Goal: Task Accomplishment & Management: Use online tool/utility

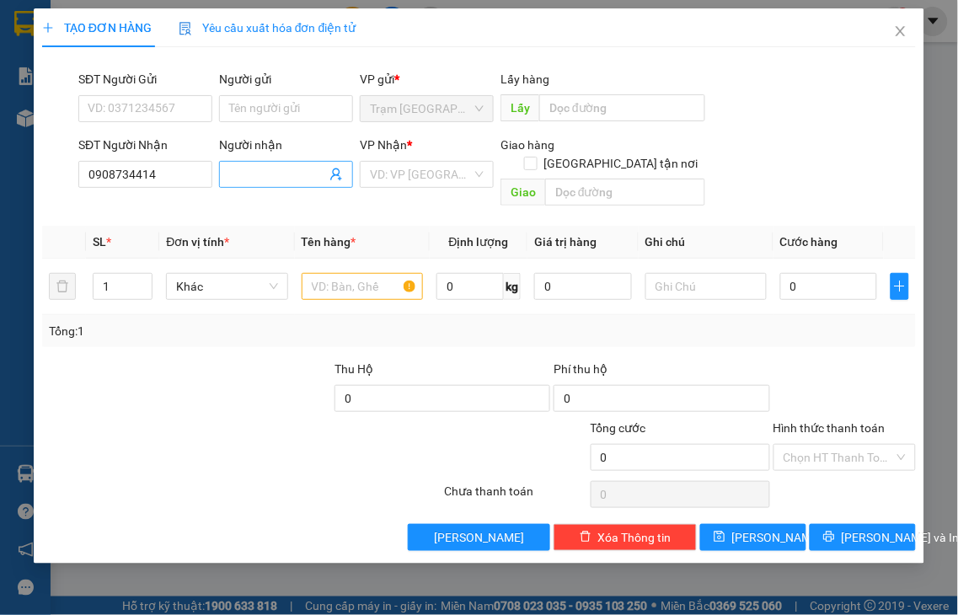
type input "0908734414"
click at [244, 170] on input "Người nhận" at bounding box center [277, 174] width 97 height 19
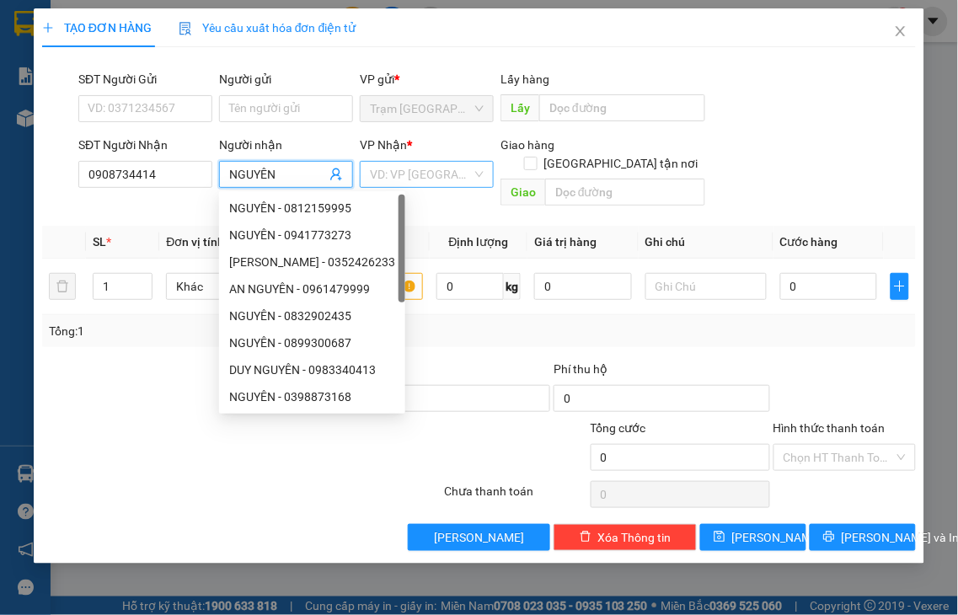
type input "NGUYÊN"
click at [455, 166] on input "search" at bounding box center [421, 174] width 102 height 25
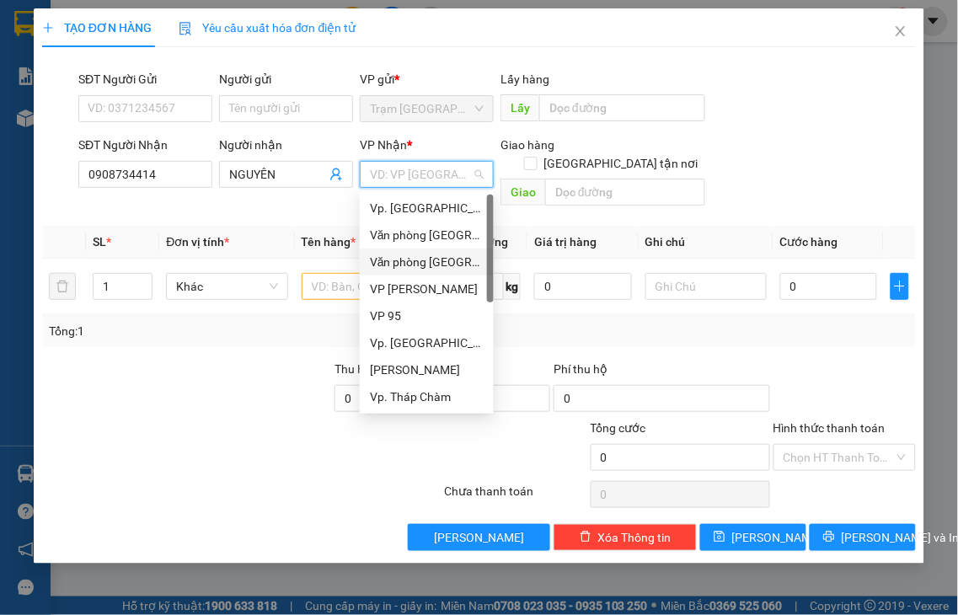
type input "Q"
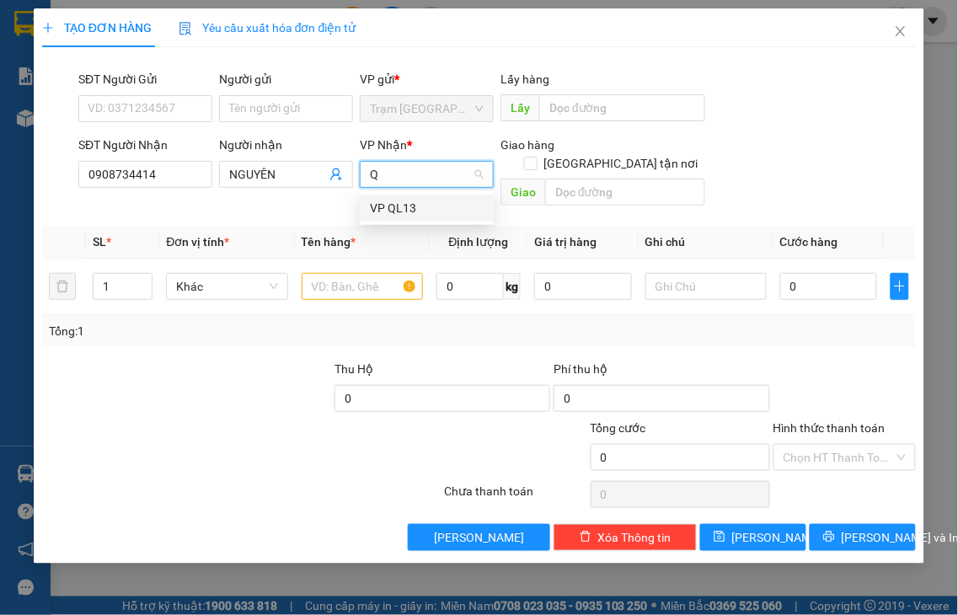
drag, startPoint x: 386, startPoint y: 212, endPoint x: 541, endPoint y: 182, distance: 158.0
click at [388, 211] on div "VP QL13" at bounding box center [427, 208] width 114 height 19
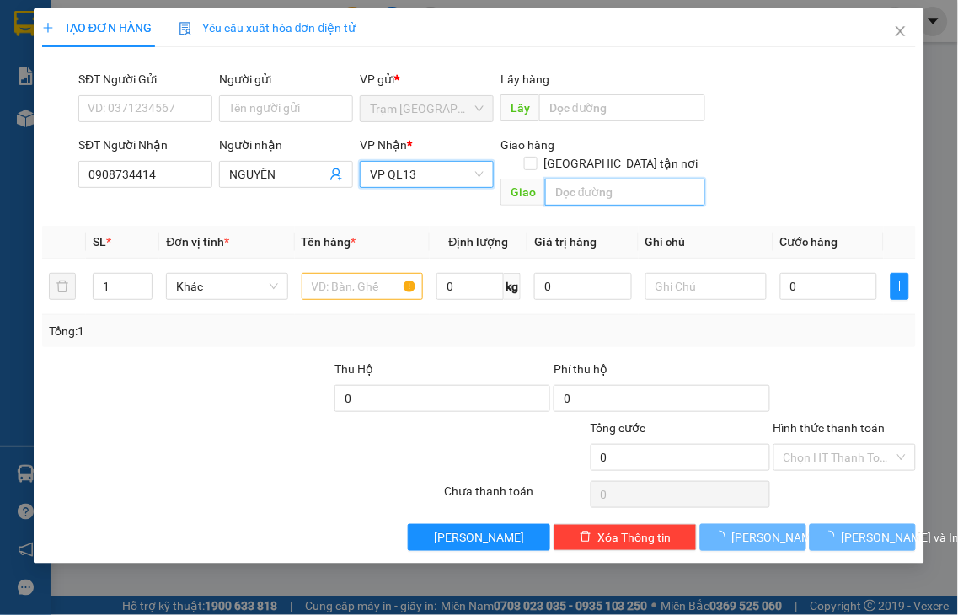
click at [605, 179] on input "text" at bounding box center [625, 192] width 160 height 27
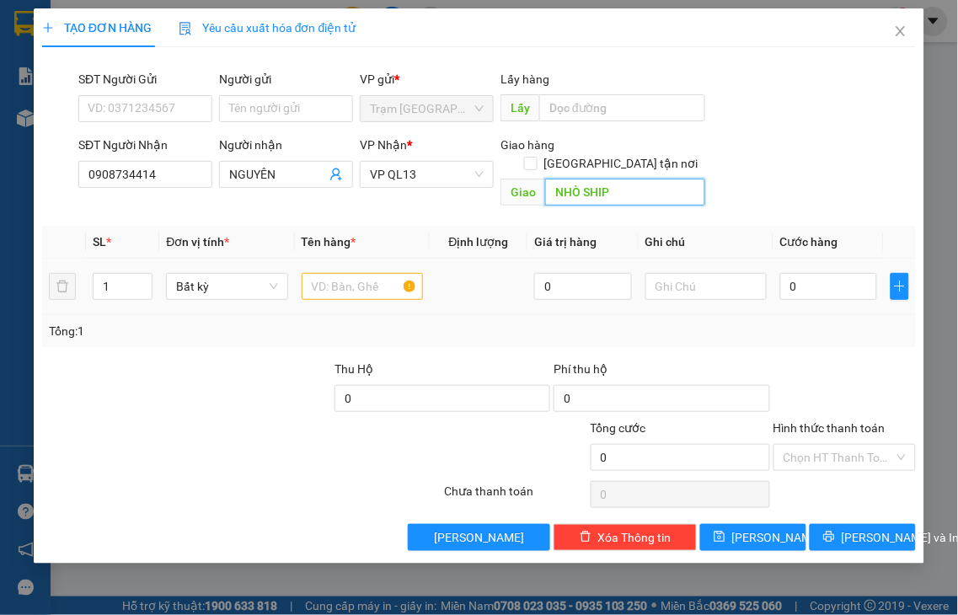
type input "NHÒ SHIP"
click at [351, 273] on input "text" at bounding box center [362, 286] width 121 height 27
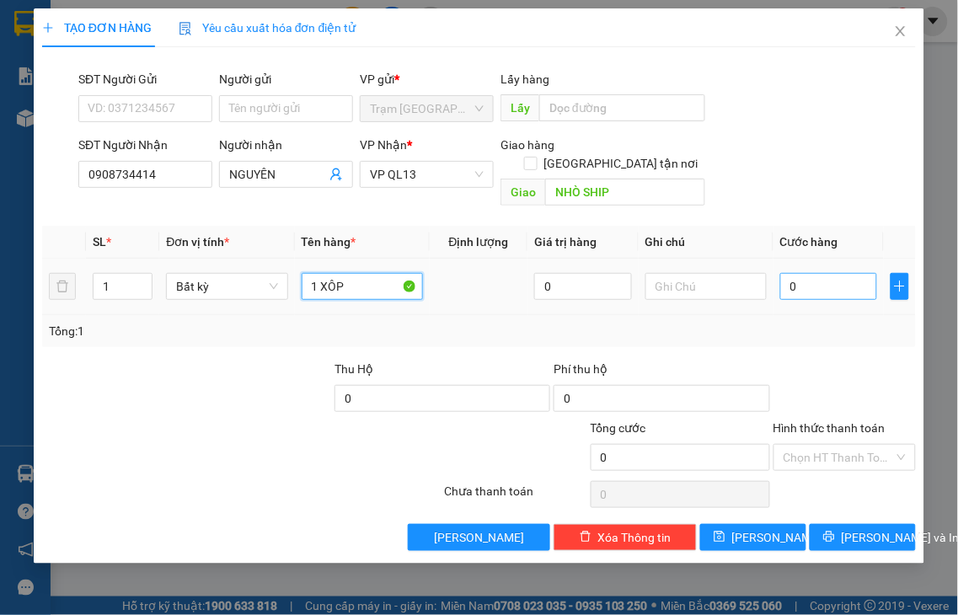
type input "1 XÔP"
click at [853, 273] on input "0" at bounding box center [828, 286] width 97 height 27
type input "4"
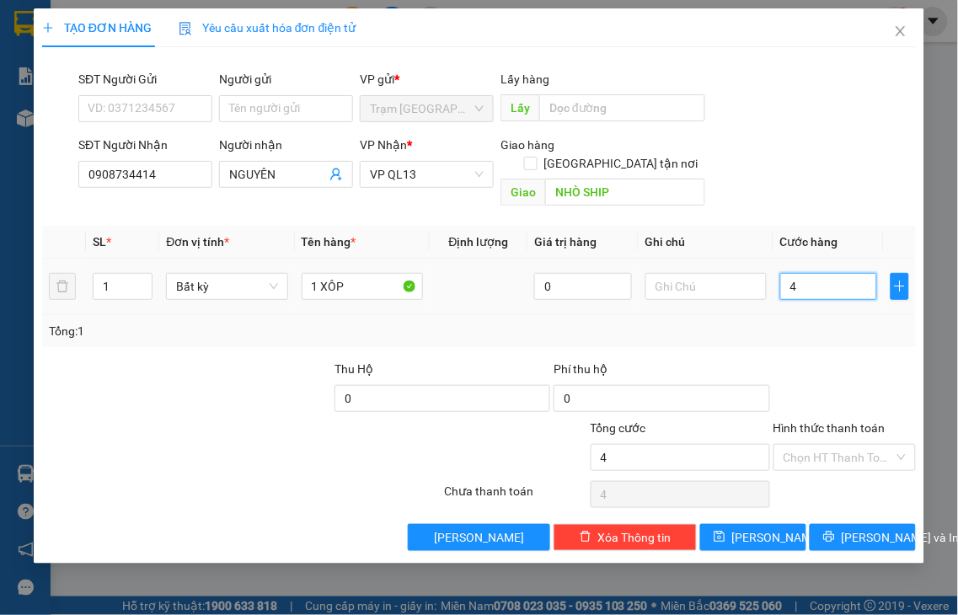
type input "40"
type input "40.000"
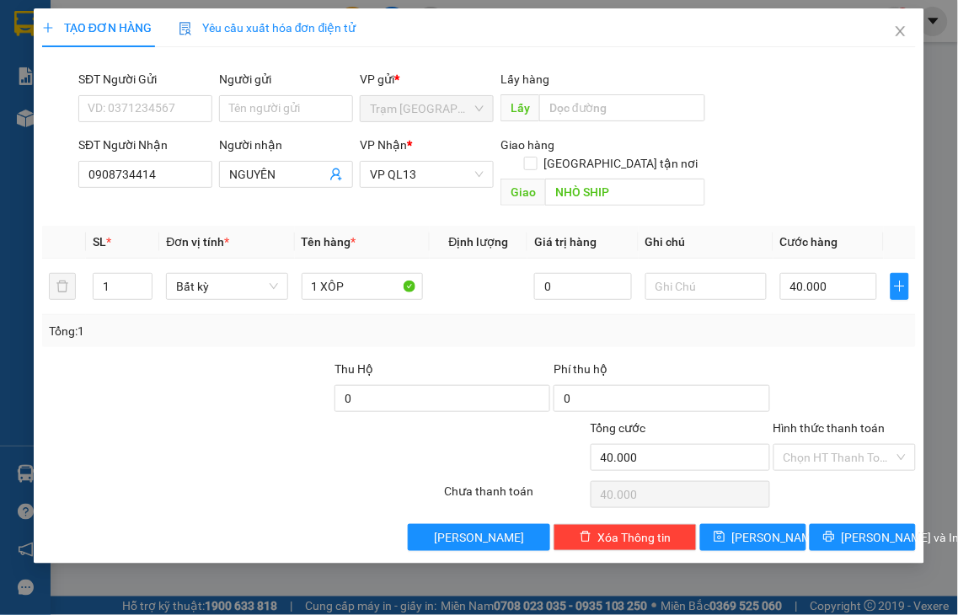
click at [795, 421] on label "Hình thức thanh toán" at bounding box center [830, 427] width 112 height 13
click at [795, 445] on input "Hình thức thanh toán" at bounding box center [839, 457] width 111 height 25
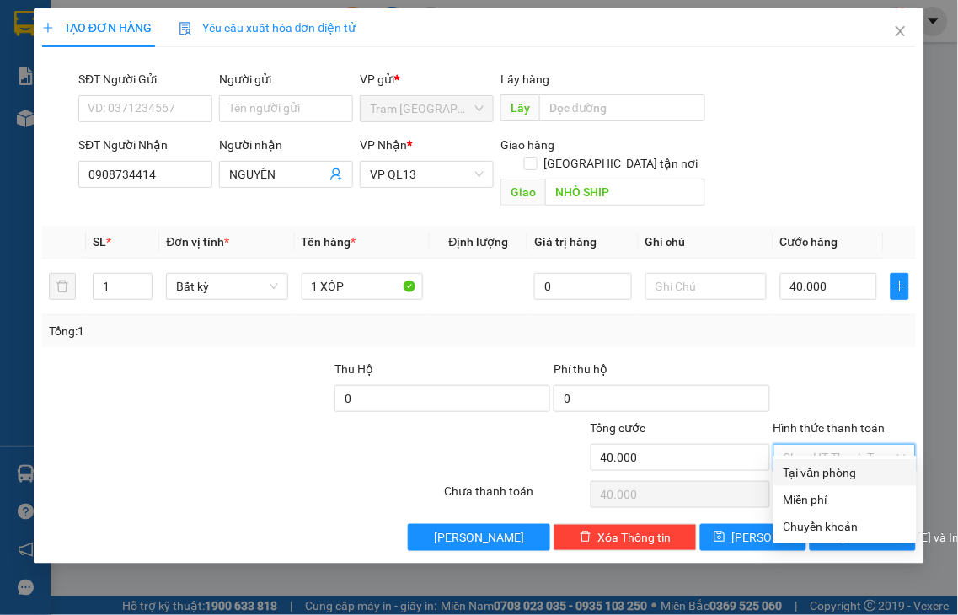
click at [861, 469] on div "Tại văn phòng" at bounding box center [845, 473] width 123 height 19
type input "0"
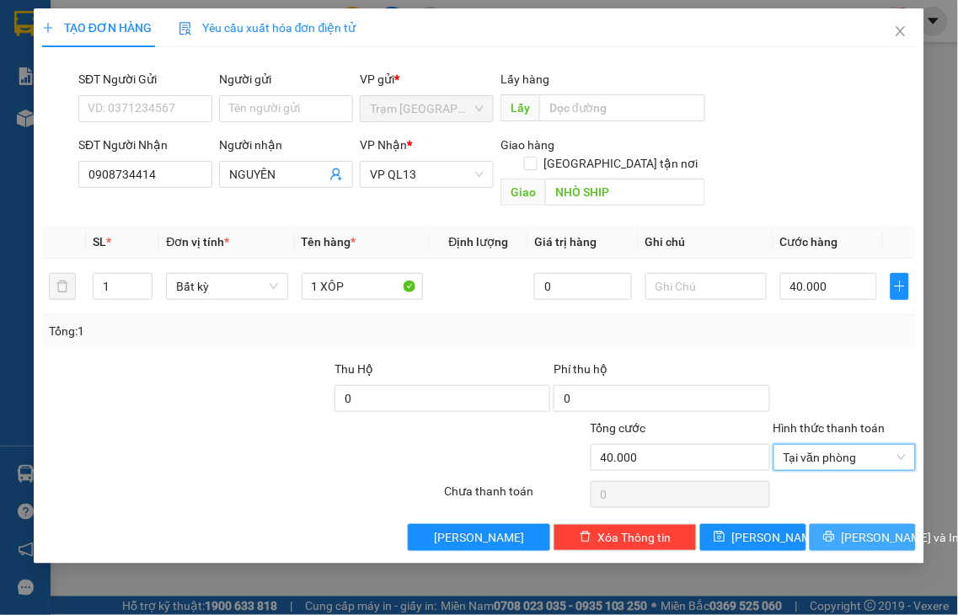
click at [860, 528] on span "[PERSON_NAME] và In" at bounding box center [901, 537] width 118 height 19
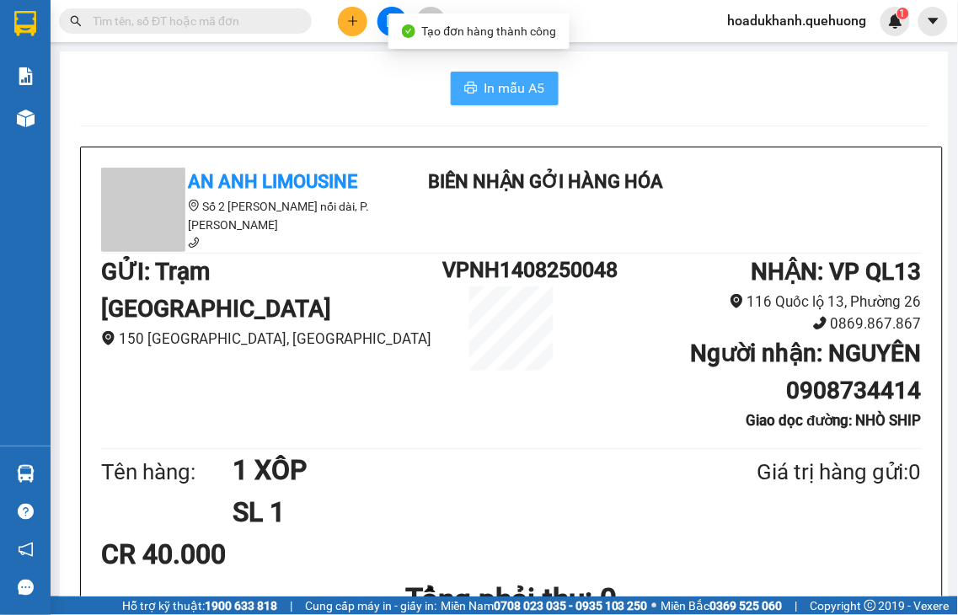
click at [532, 97] on span "In mẫu A5" at bounding box center [515, 88] width 61 height 21
click at [504, 95] on span "In mẫu A5" at bounding box center [515, 88] width 61 height 21
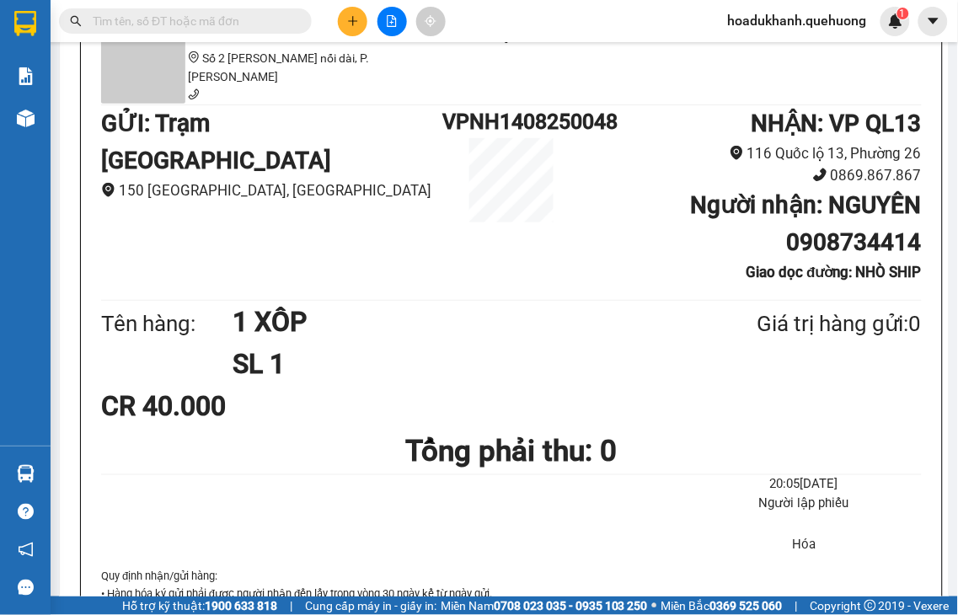
scroll to position [187, 0]
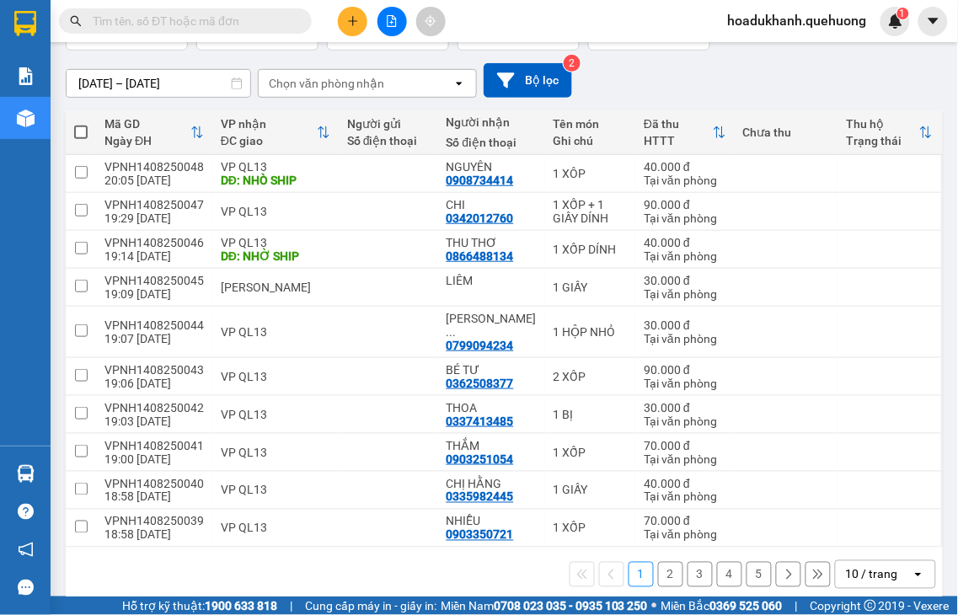
scroll to position [174, 0]
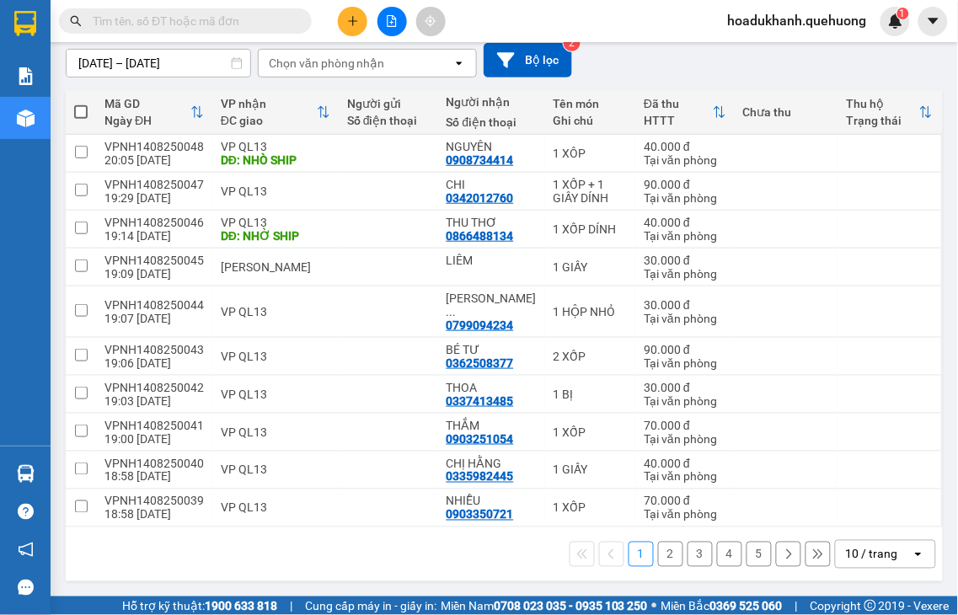
click at [658, 559] on button "2" at bounding box center [670, 554] width 25 height 25
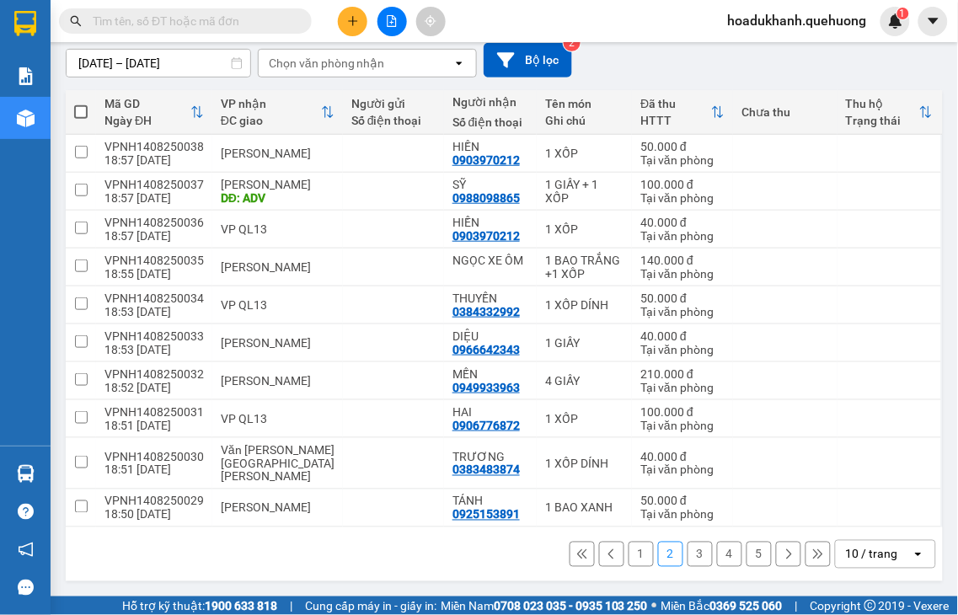
click at [688, 559] on button "3" at bounding box center [700, 554] width 25 height 25
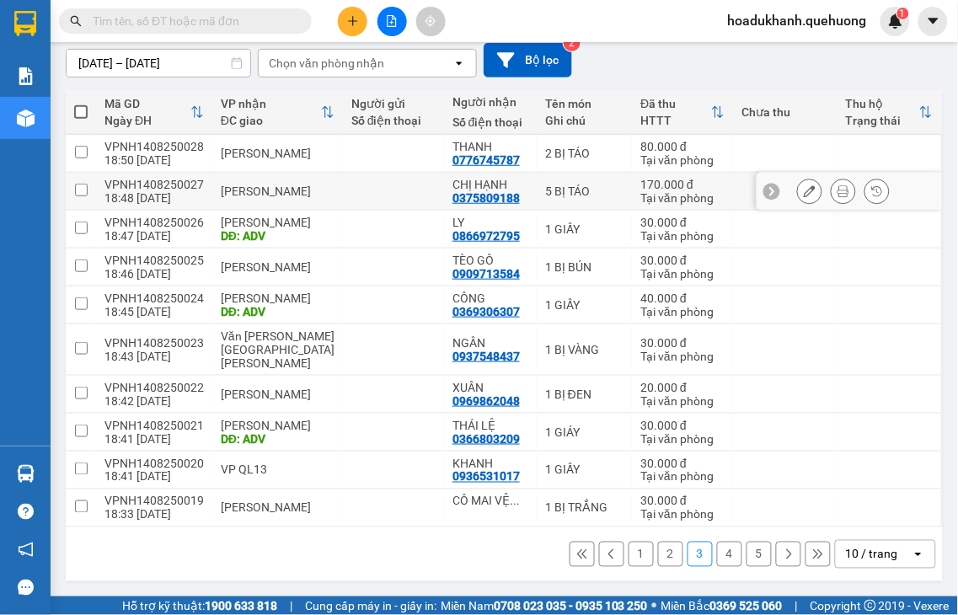
scroll to position [0, 0]
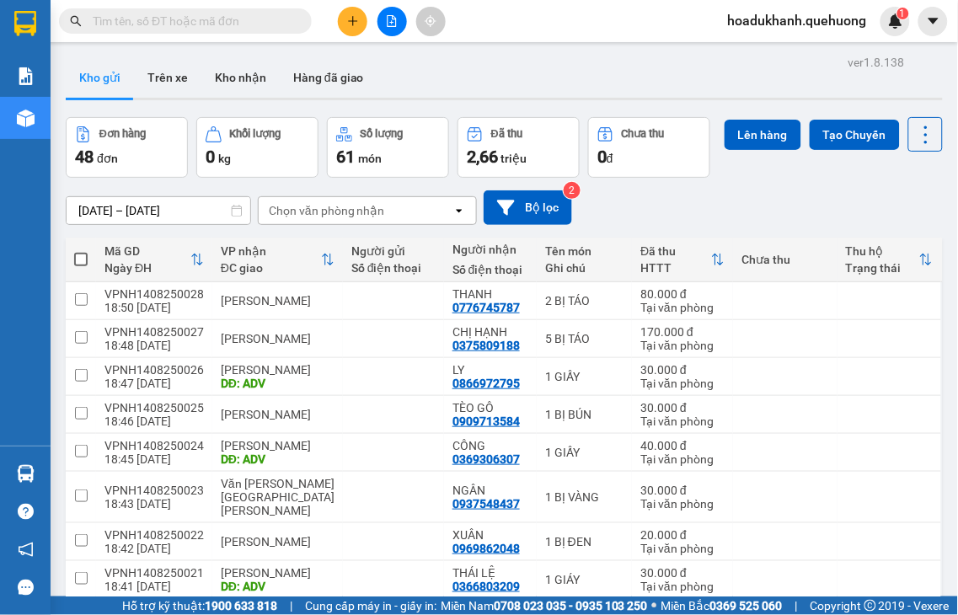
click at [211, 22] on input "text" at bounding box center [192, 21] width 199 height 19
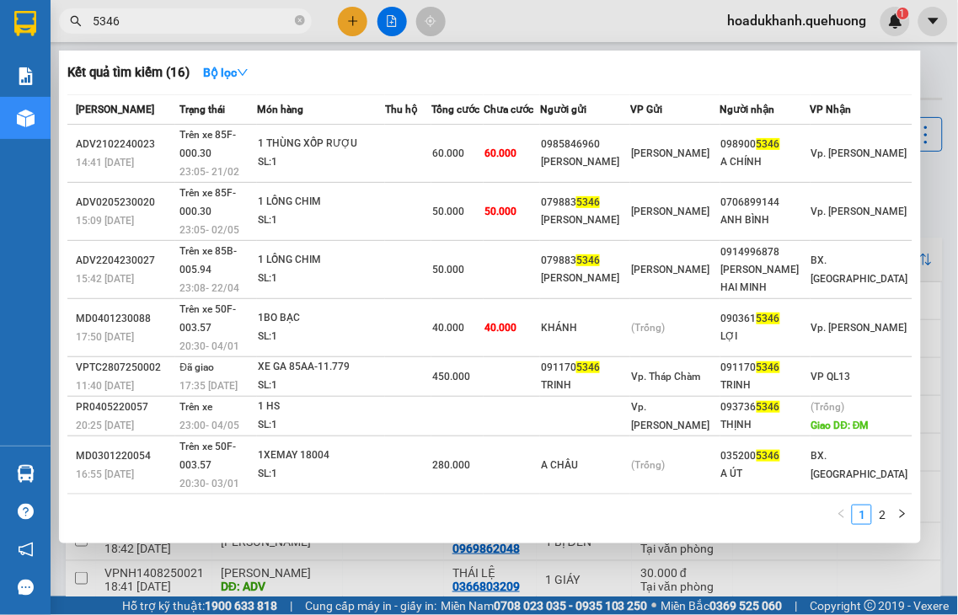
type input "5346"
